Goal: Task Accomplishment & Management: Manage account settings

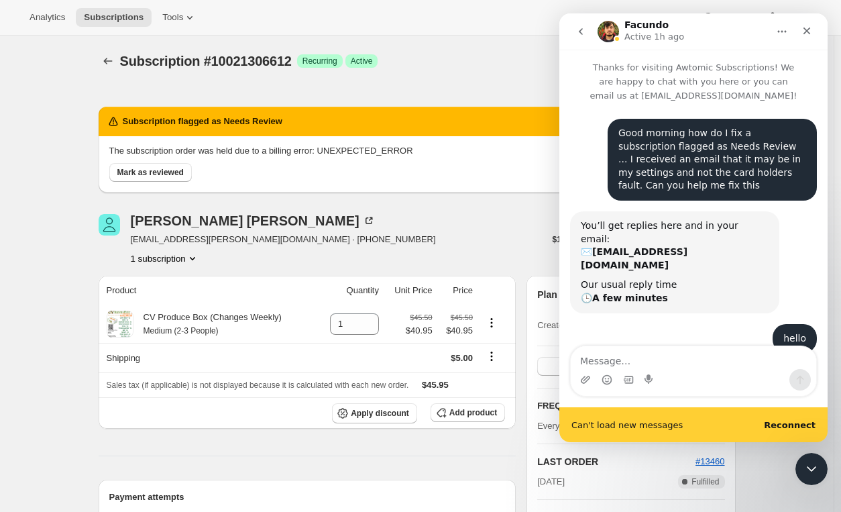
scroll to position [454, 0]
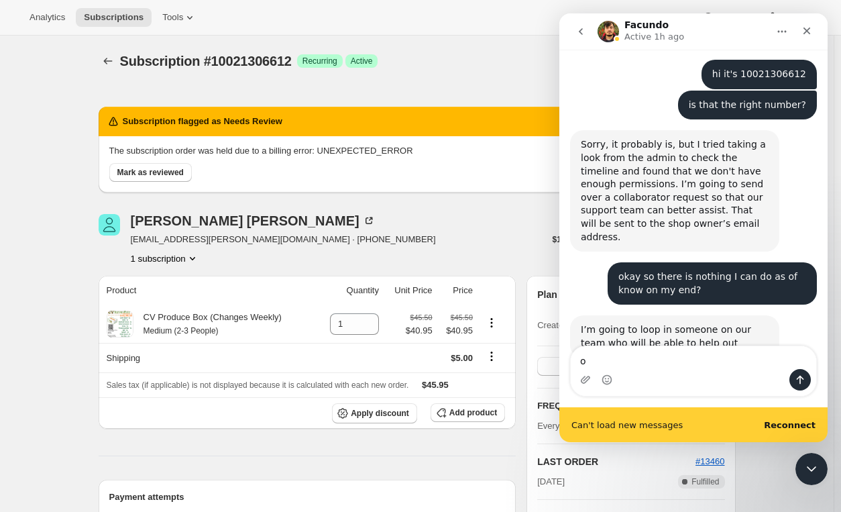
type textarea "ok"
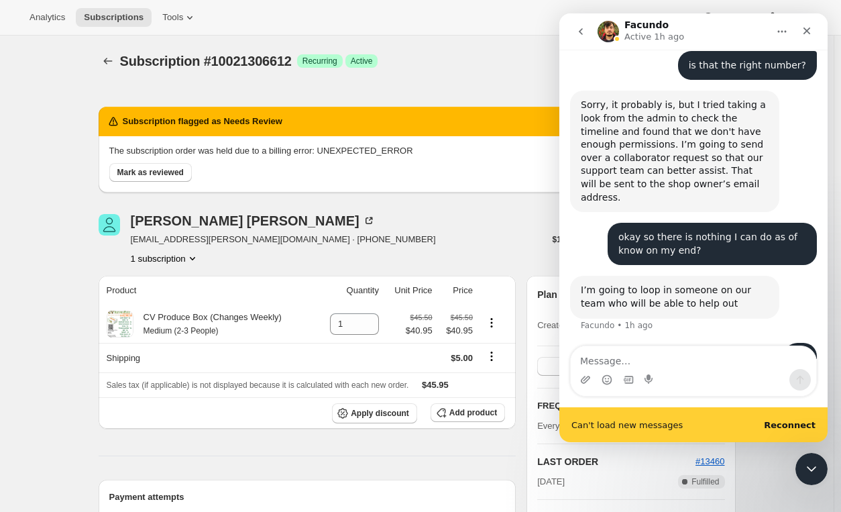
click at [801, 422] on b "Reconnect" at bounding box center [790, 425] width 52 height 10
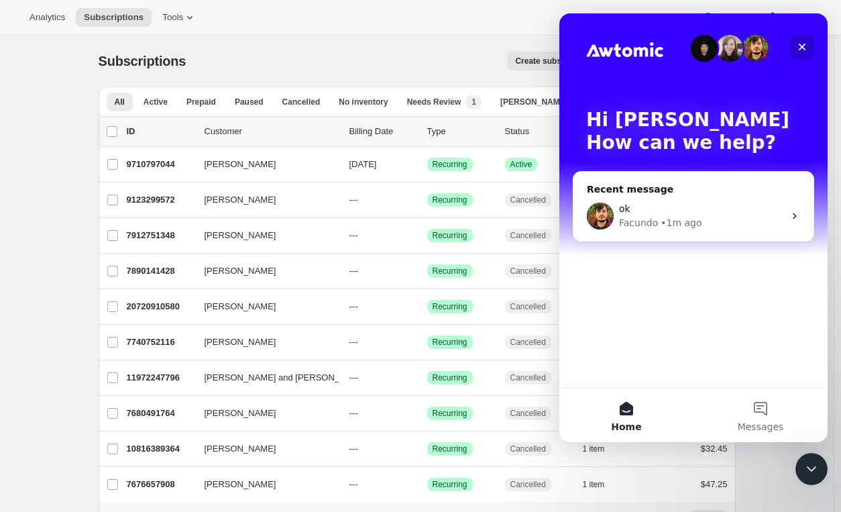
click at [801, 45] on icon "Close" at bounding box center [802, 47] width 7 height 7
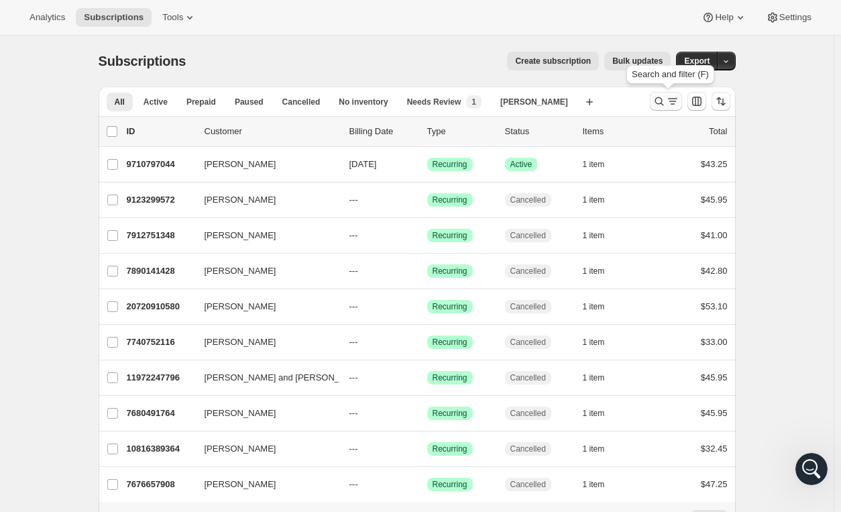
click at [664, 105] on icon "Search and filter results" at bounding box center [659, 101] width 13 height 13
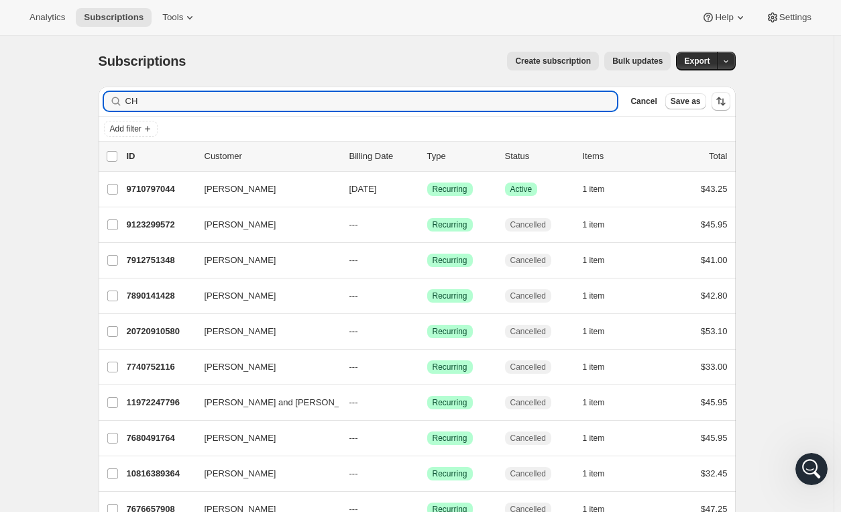
type input "C"
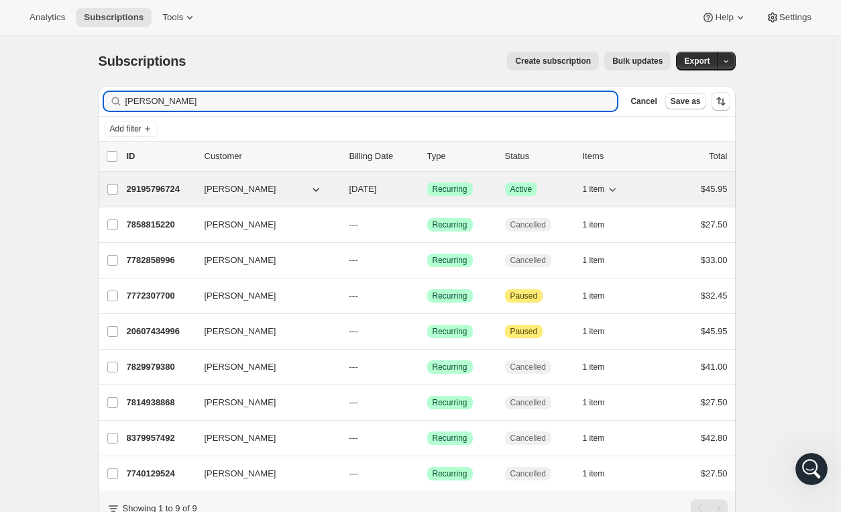
type input "[PERSON_NAME]"
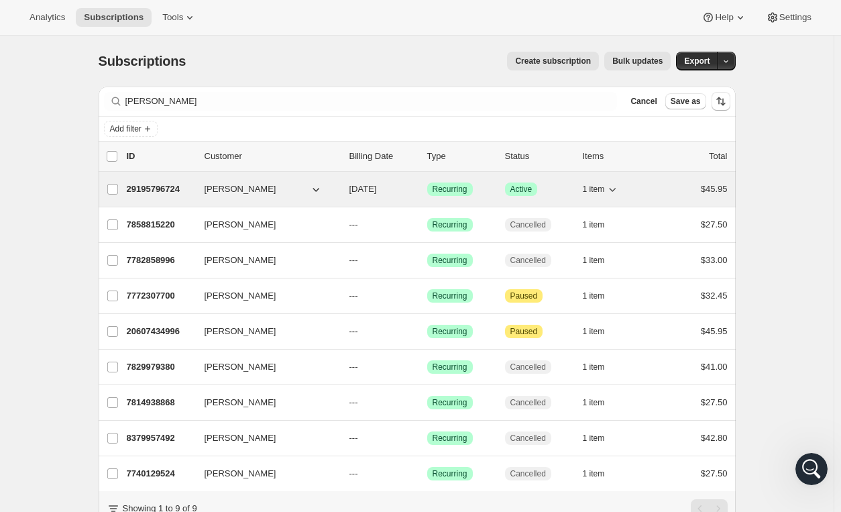
click at [662, 189] on div "29195796724 [PERSON_NAME] [DATE] Success Recurring Success Active 1 item $45.95" at bounding box center [427, 189] width 601 height 19
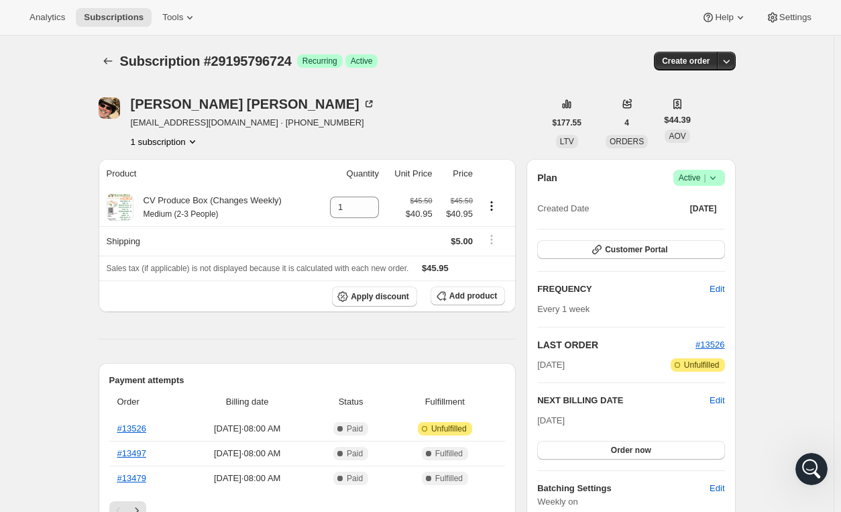
click at [729, 401] on div "Plan Success Active | Created Date [DATE] Customer Portal FREQUENCY Edit Every …" at bounding box center [631, 366] width 209 height 414
click at [725, 397] on span "Edit" at bounding box center [717, 400] width 15 height 13
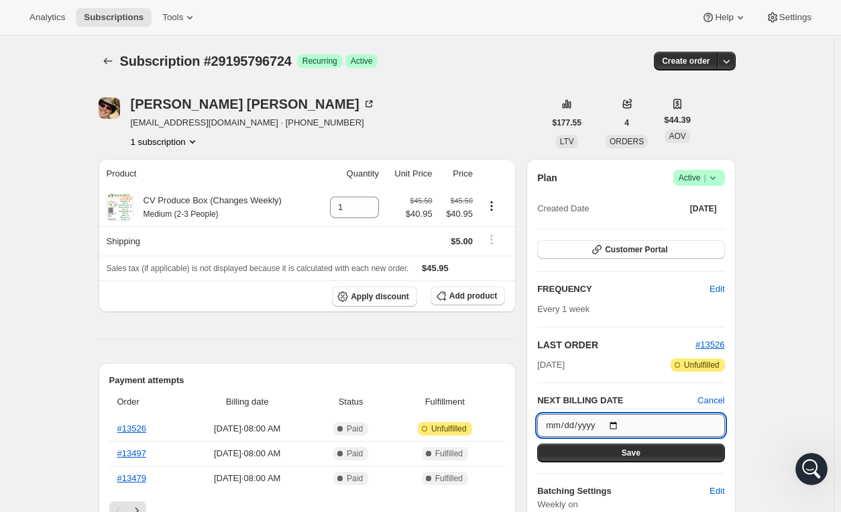
click at [611, 424] on input "[DATE]" at bounding box center [630, 425] width 187 height 23
click at [617, 425] on input "[DATE]" at bounding box center [630, 425] width 187 height 23
type input "[DATE]"
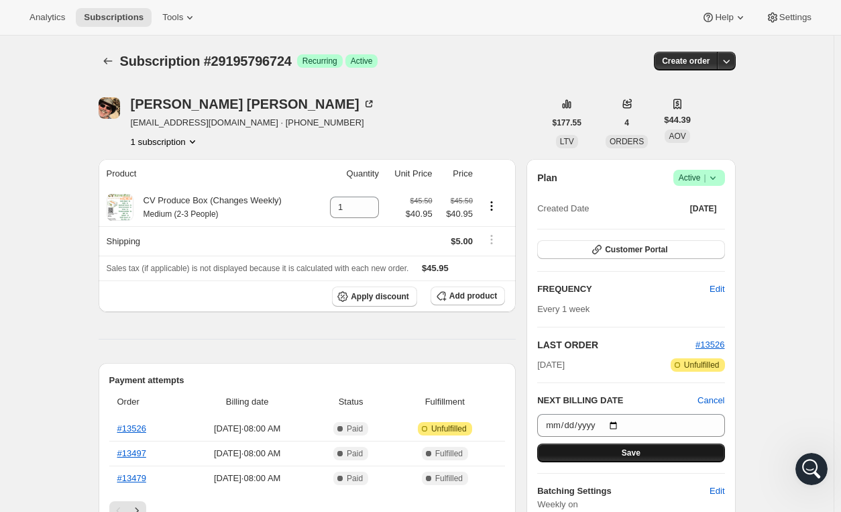
click at [635, 454] on span "Save" at bounding box center [631, 453] width 19 height 11
